Goal: Task Accomplishment & Management: Manage account settings

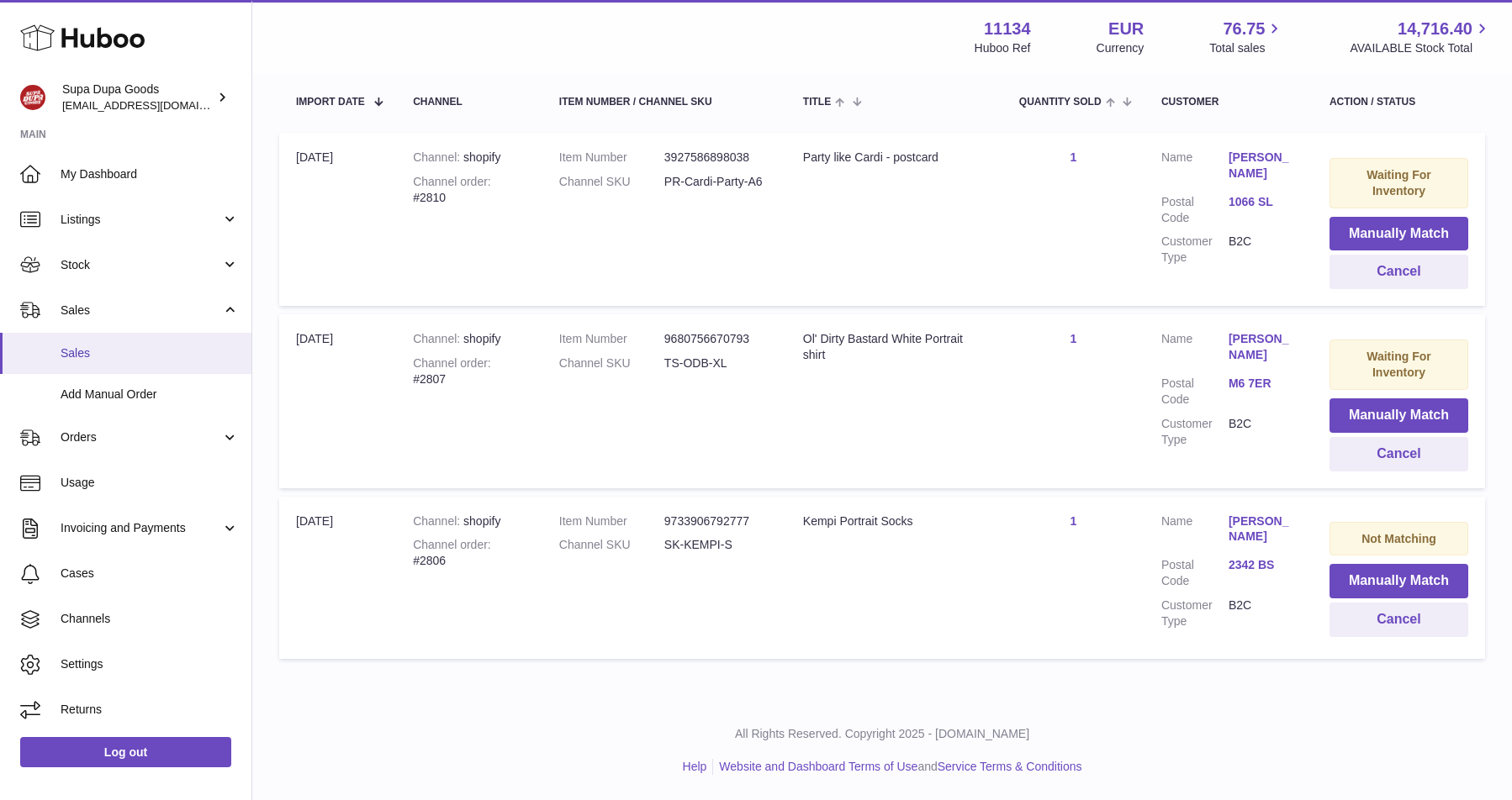
click at [126, 341] on link "Sales" at bounding box center [126, 353] width 251 height 42
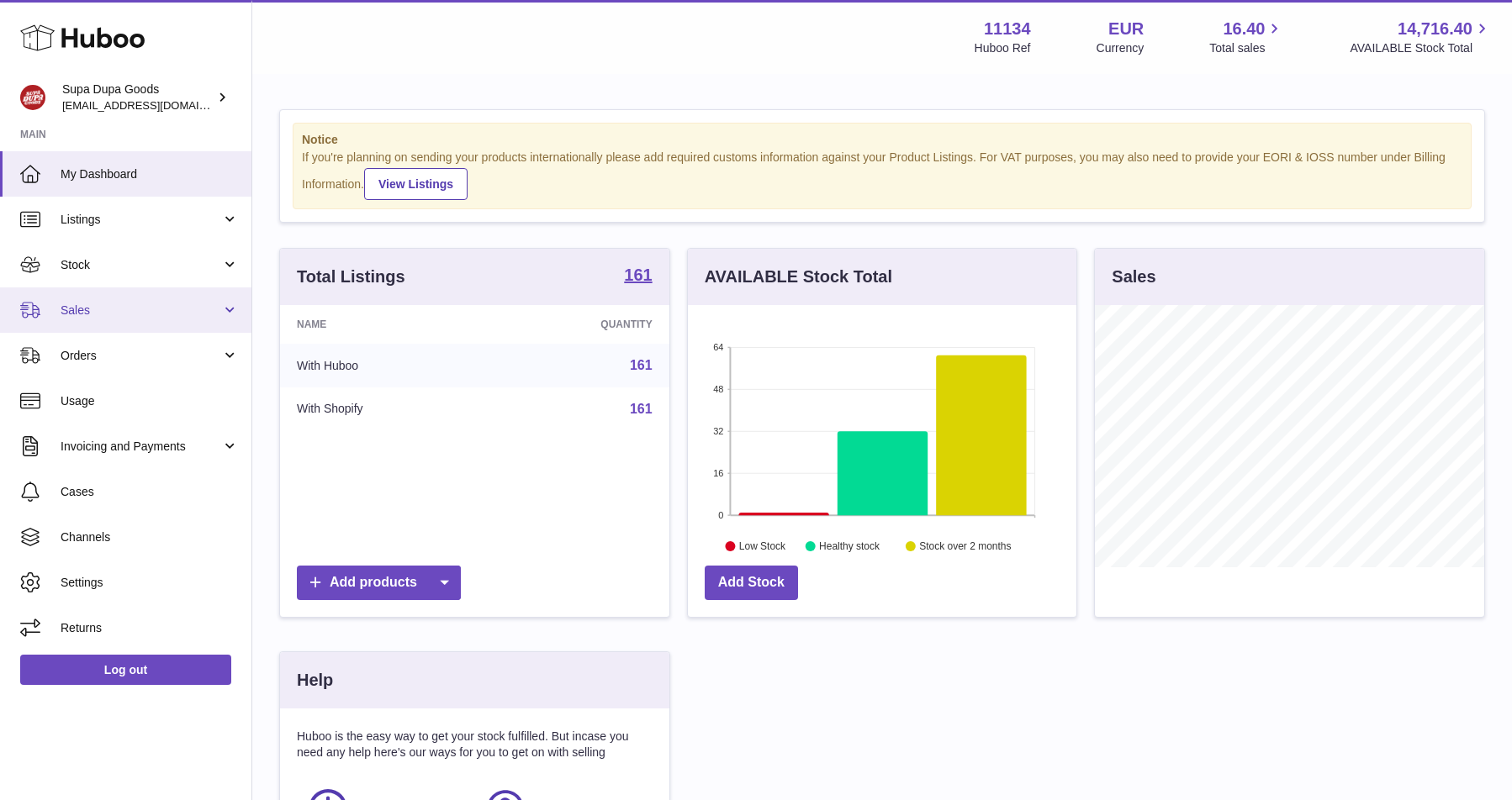
scroll to position [262, 389]
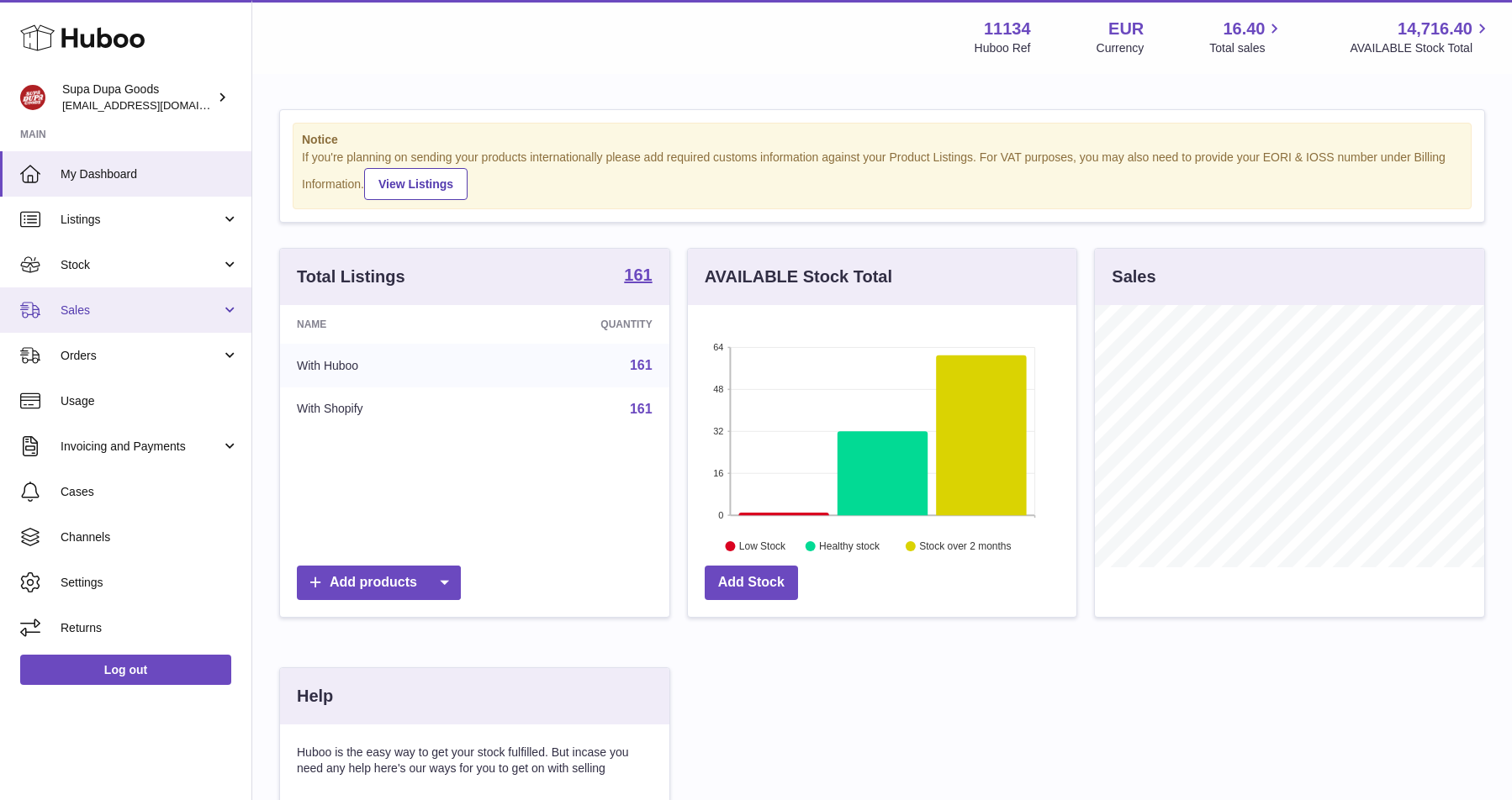
click at [84, 306] on span "Sales" at bounding box center [141, 310] width 161 height 16
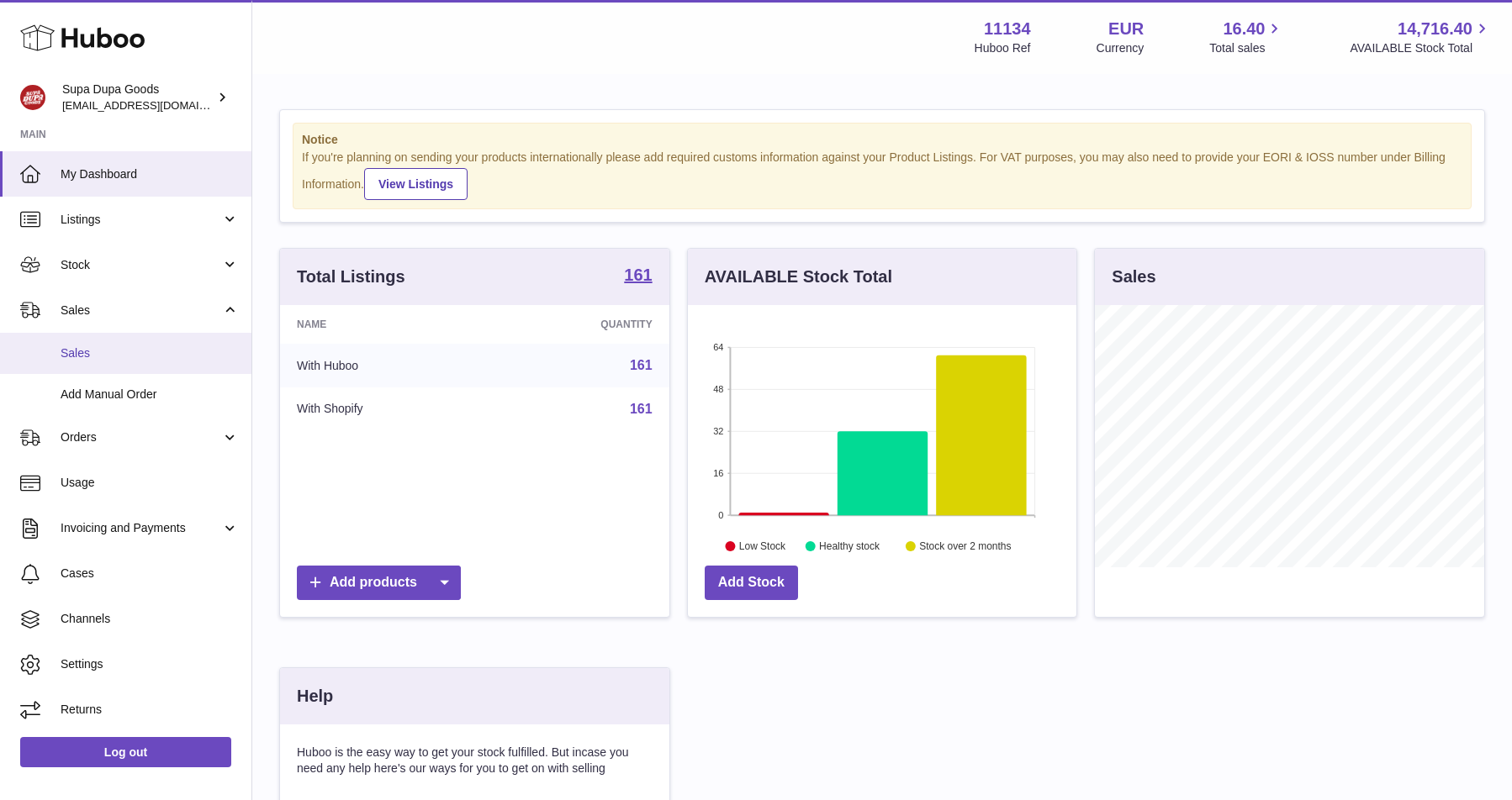
click at [100, 355] on span "Sales" at bounding box center [150, 352] width 178 height 16
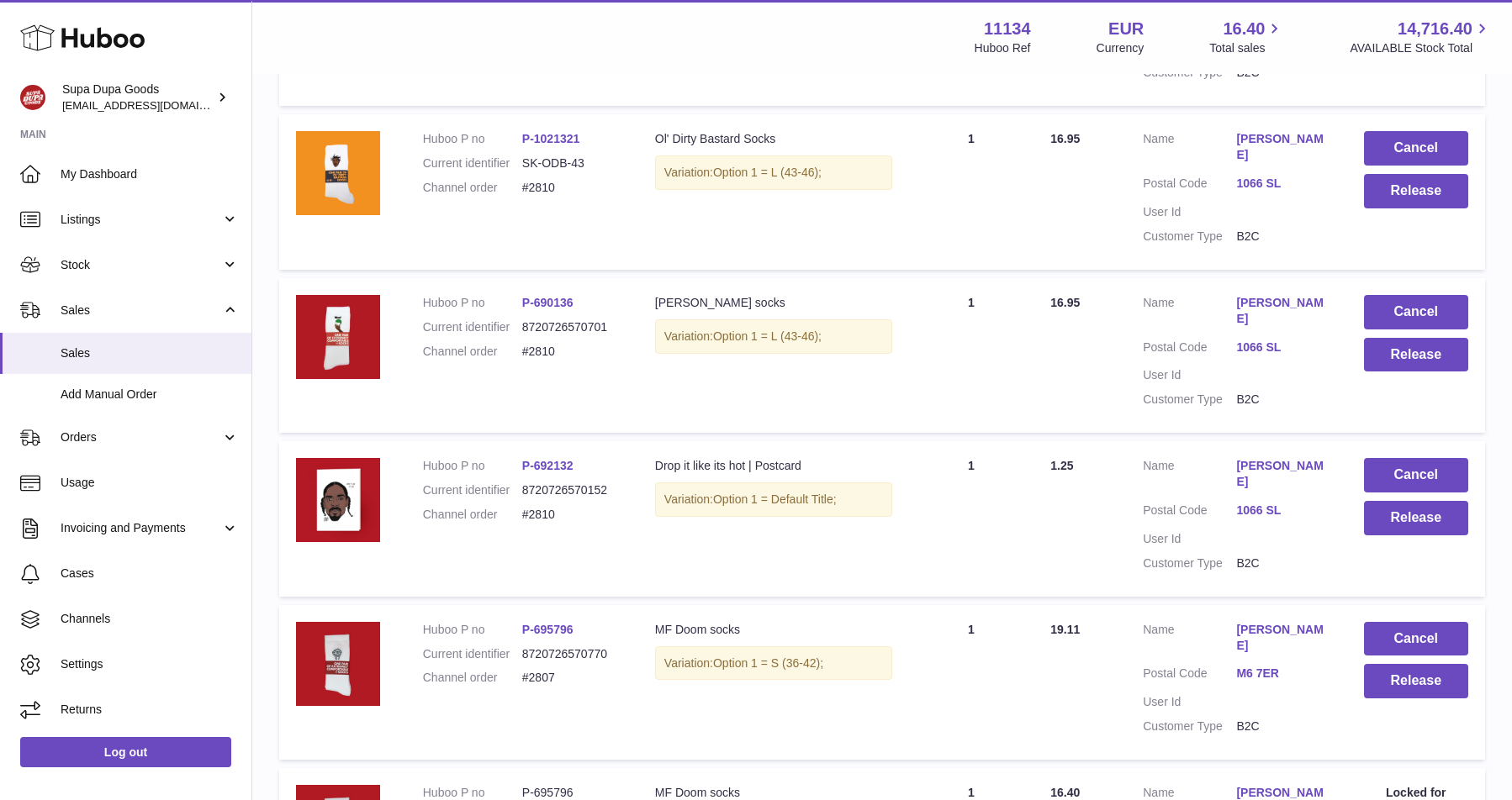
scroll to position [818, 0]
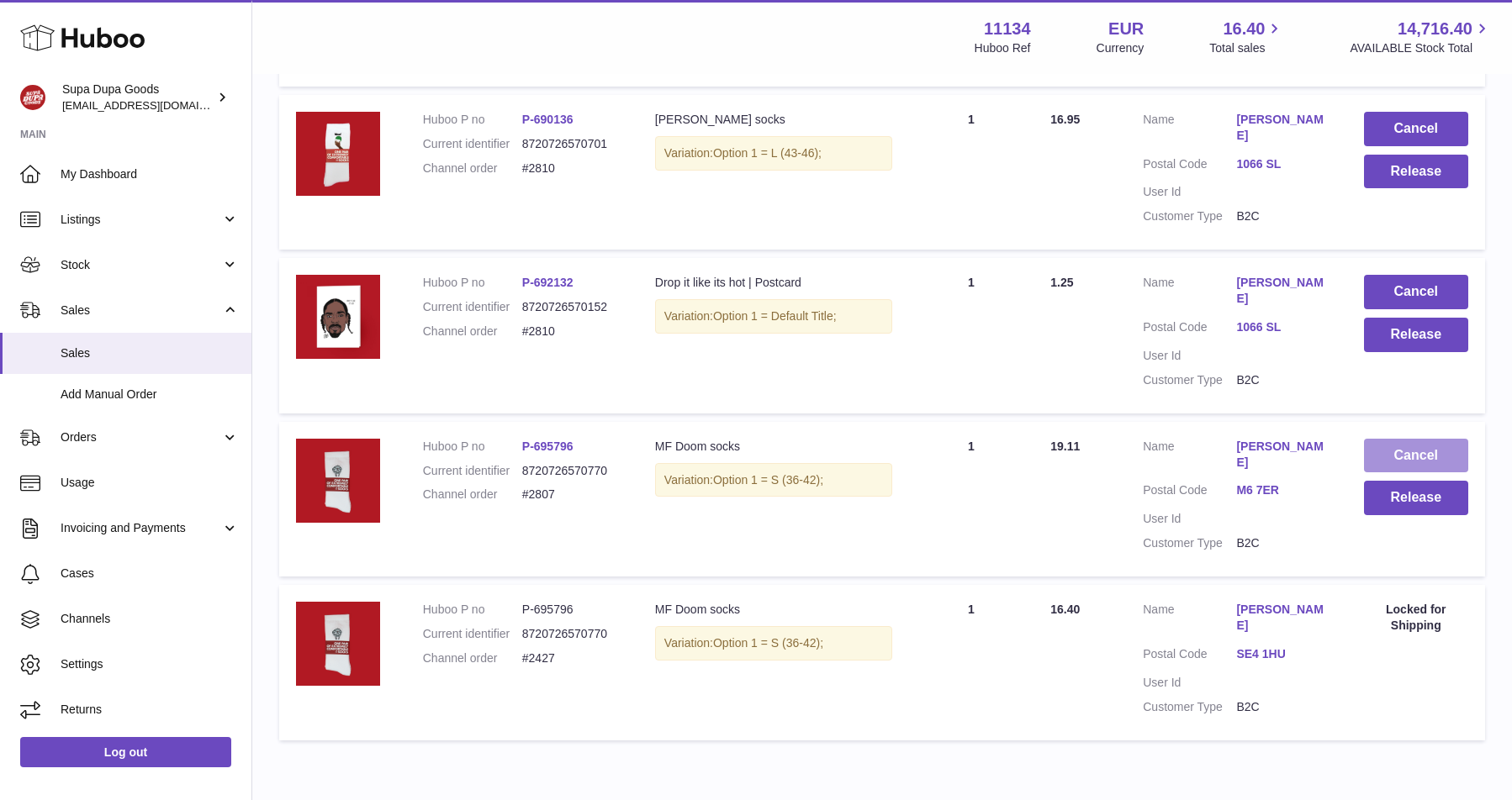
click at [1425, 443] on button "Cancel" at bounding box center [1416, 456] width 104 height 34
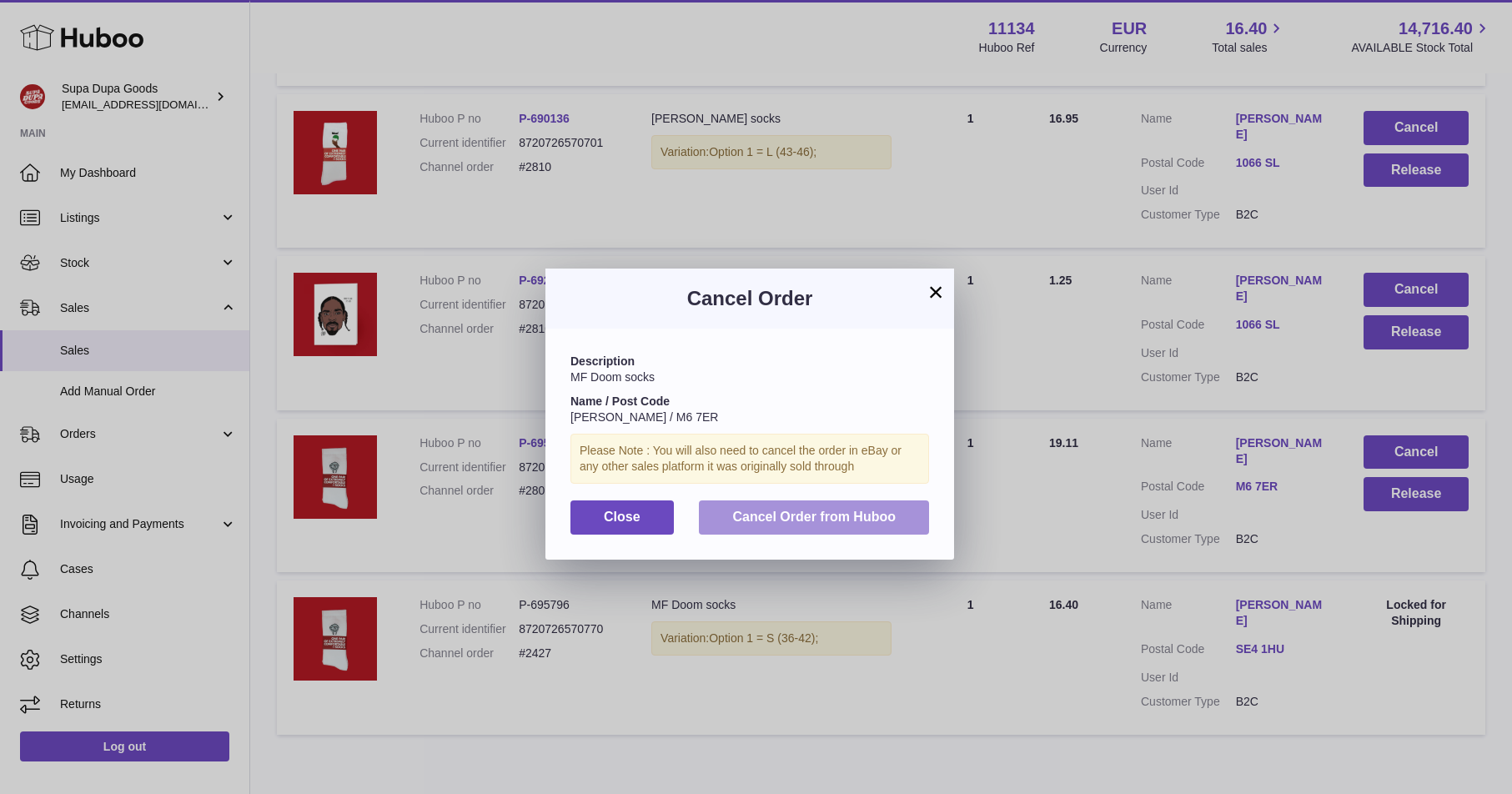
click at [812, 524] on span "Cancel Order from Huboo" at bounding box center [814, 517] width 164 height 14
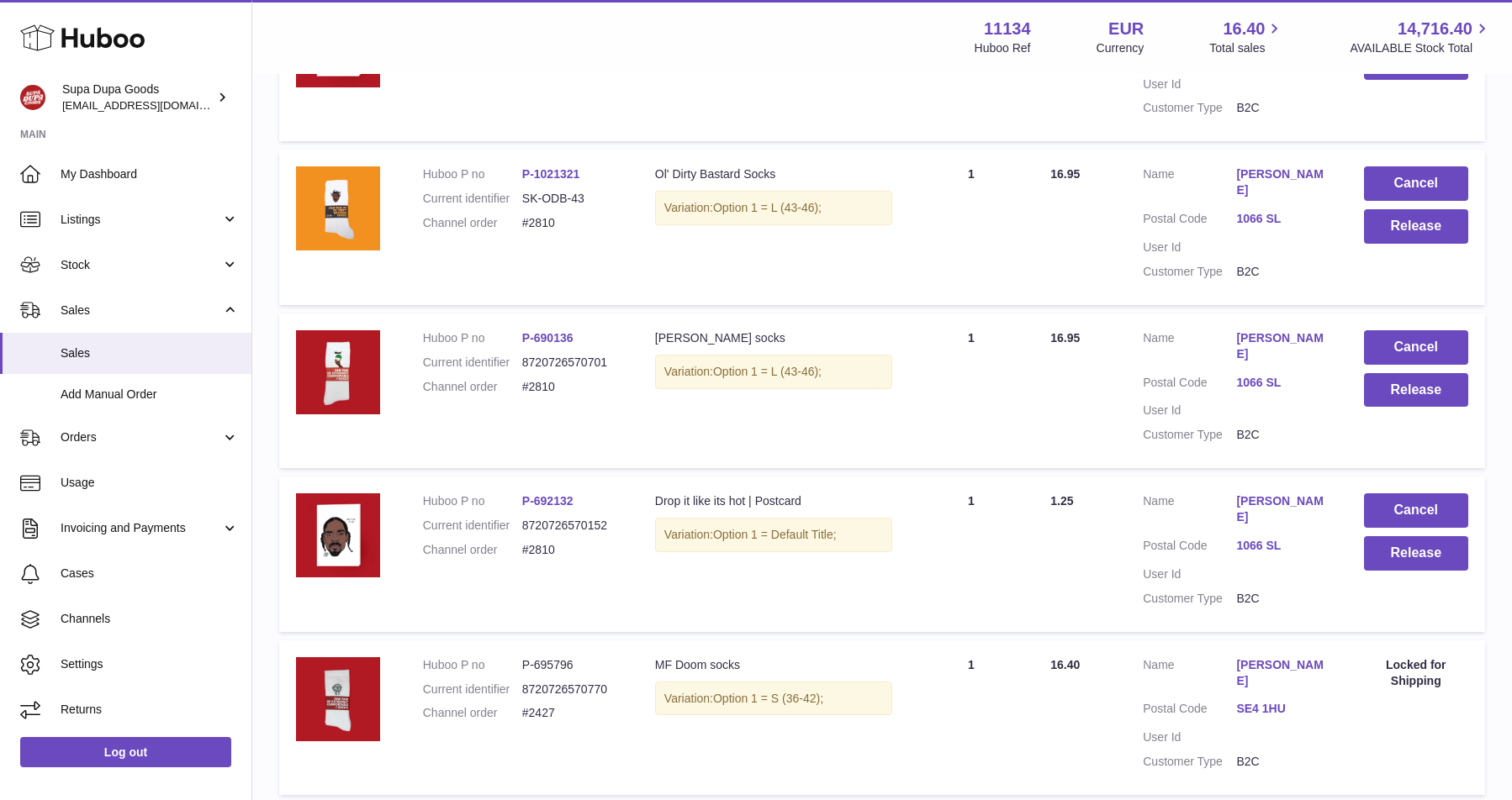
scroll to position [686, 0]
